Goal: Book appointment/travel/reservation

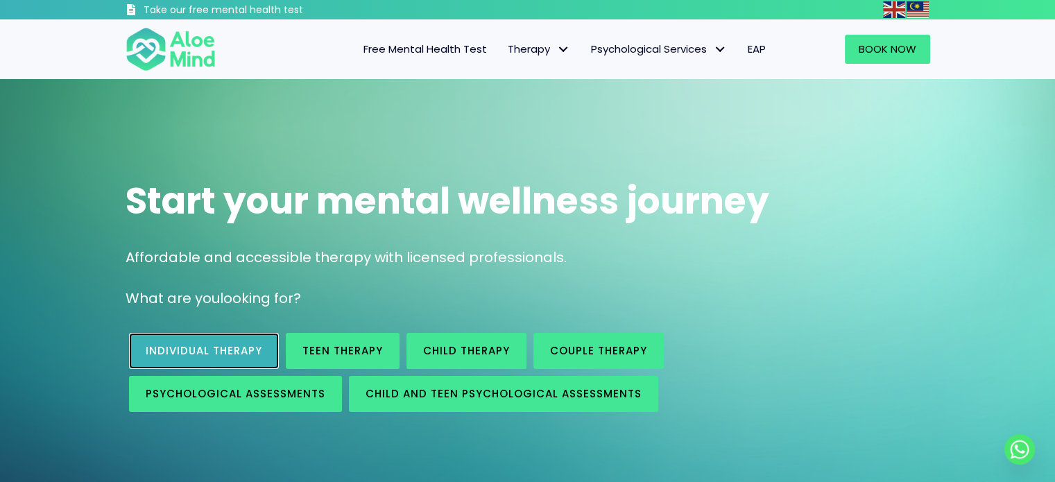
click at [233, 350] on span "Individual therapy" at bounding box center [204, 350] width 117 height 15
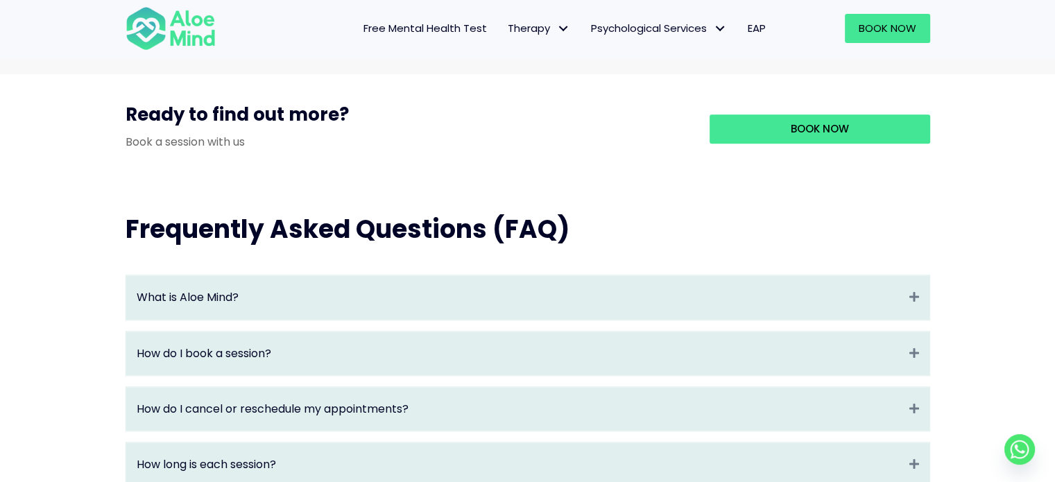
scroll to position [1318, 0]
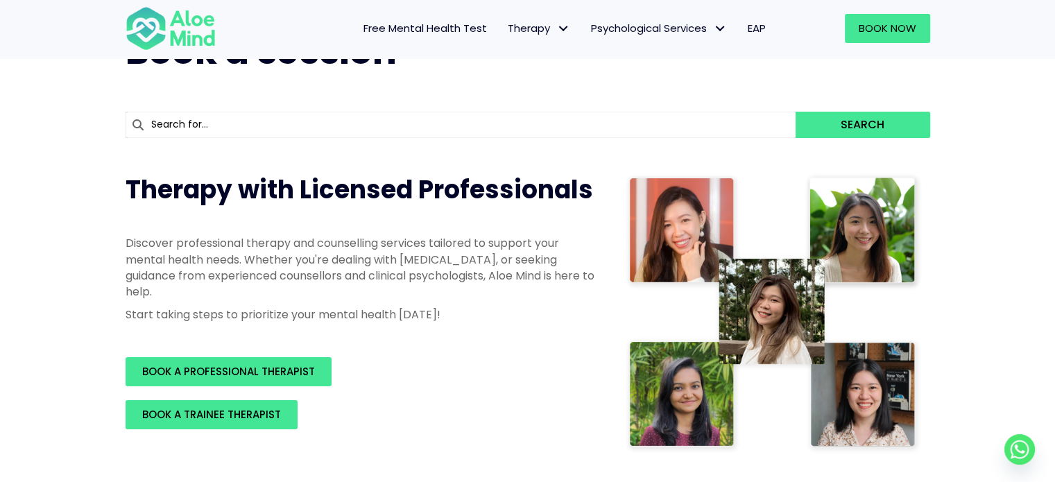
scroll to position [139, 0]
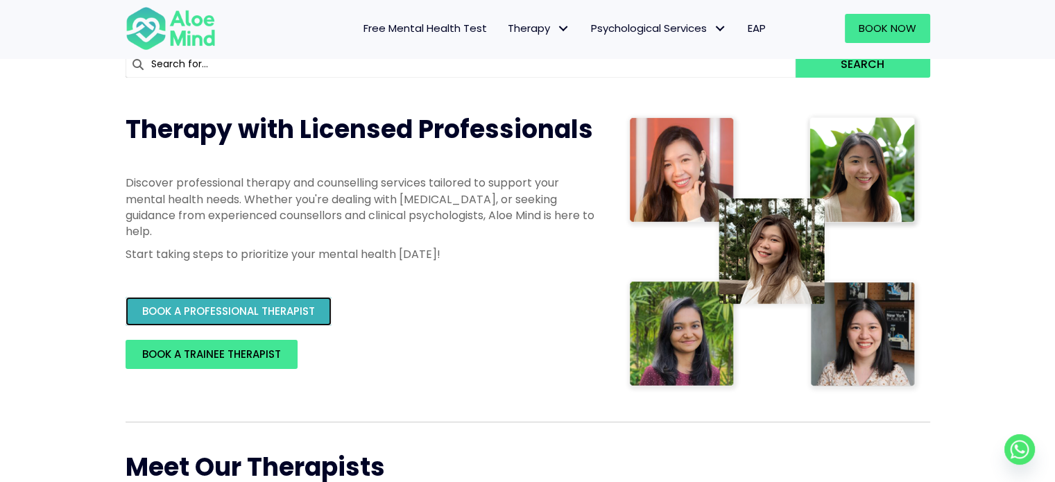
click at [311, 307] on span "BOOK A PROFESSIONAL THERAPIST" at bounding box center [228, 311] width 173 height 15
